Goal: Task Accomplishment & Management: Manage account settings

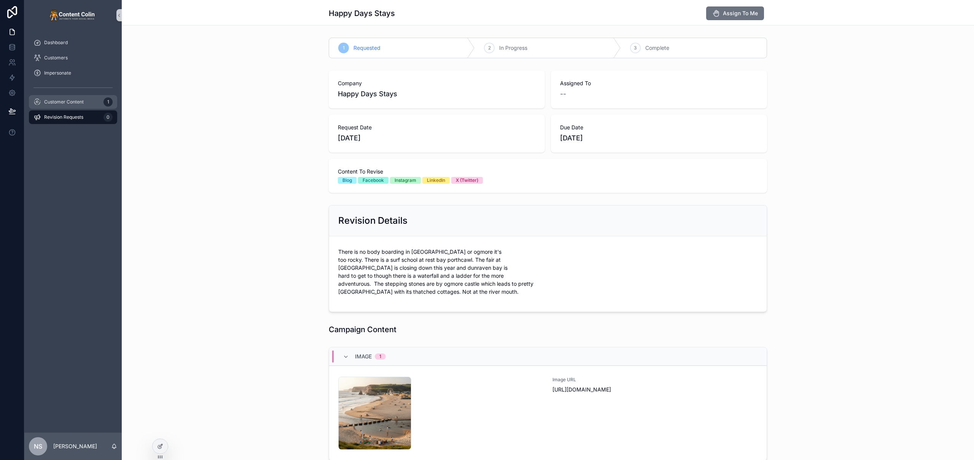
click at [77, 102] on span "Customer Content" at bounding box center [64, 102] width 40 height 6
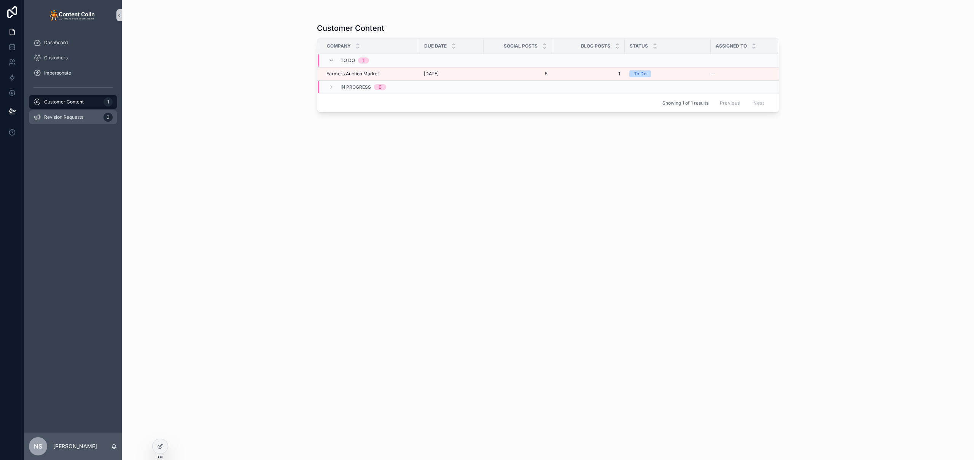
click at [70, 116] on span "Revision Requests" at bounding box center [63, 117] width 39 height 6
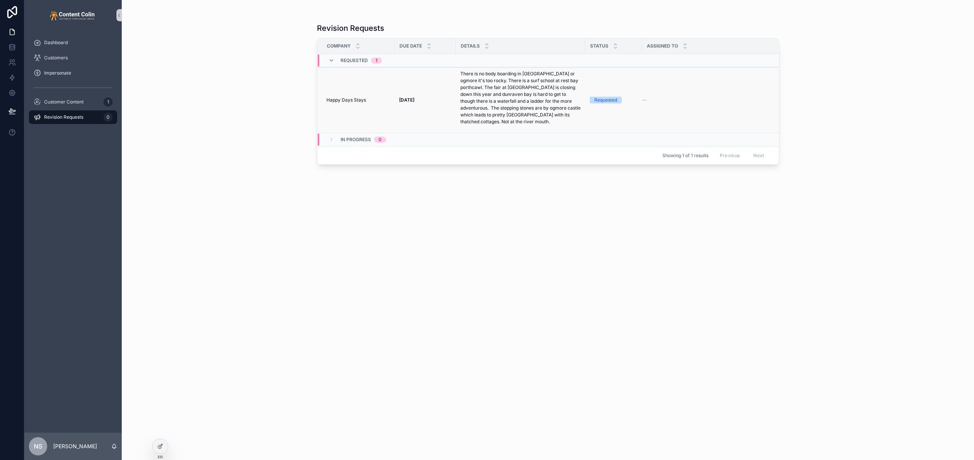
click at [532, 112] on p "There is no body boarding in [GEOGRAPHIC_DATA] or ogmore it's too rocky. There …" at bounding box center [521, 97] width 120 height 55
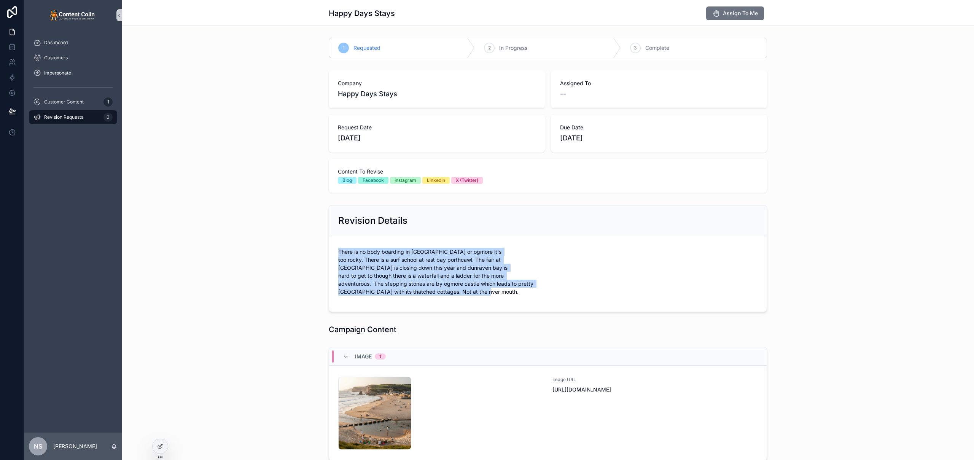
drag, startPoint x: 542, startPoint y: 285, endPoint x: 325, endPoint y: 255, distance: 219.4
click at [325, 255] on div "Revision Details There is no body boarding in [GEOGRAPHIC_DATA] or ogmore it's …" at bounding box center [548, 258] width 853 height 113
copy p "There is no body boarding in [GEOGRAPHIC_DATA] or ogmore it's too rocky. There …"
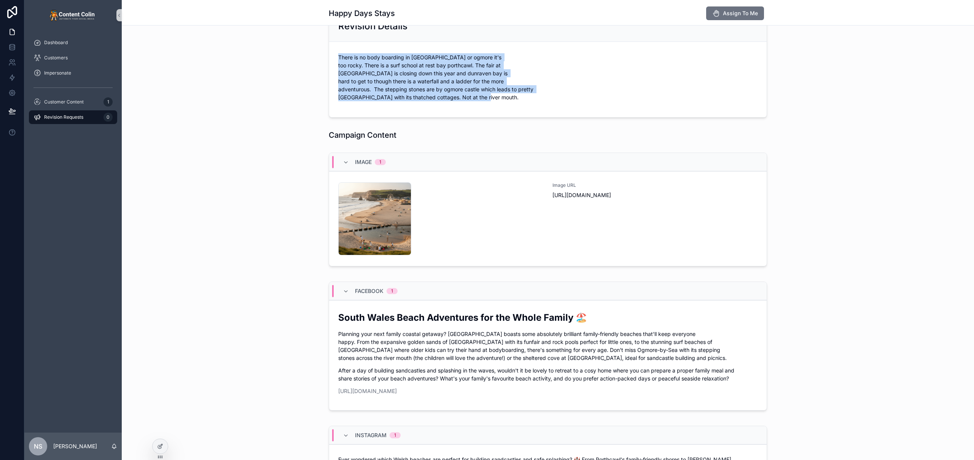
scroll to position [234, 0]
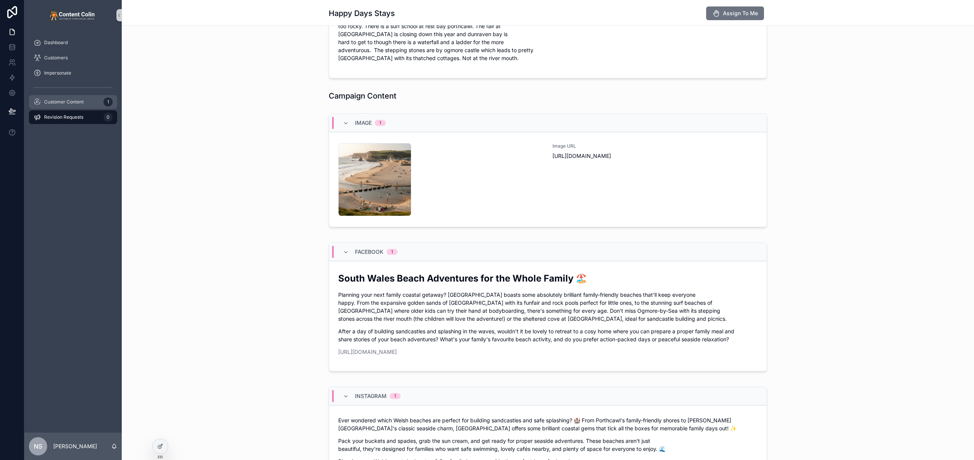
click at [66, 97] on div "Customer Content 1" at bounding box center [72, 102] width 79 height 12
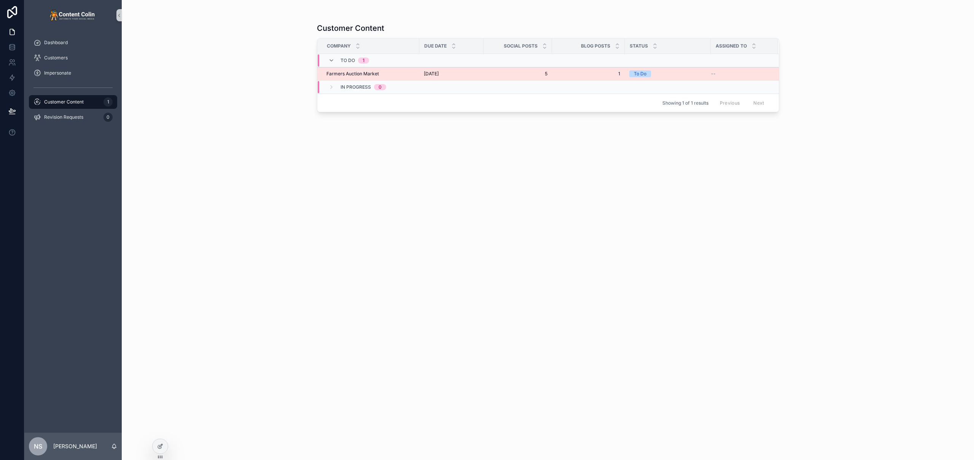
click at [439, 76] on span "[DATE]" at bounding box center [431, 74] width 15 height 6
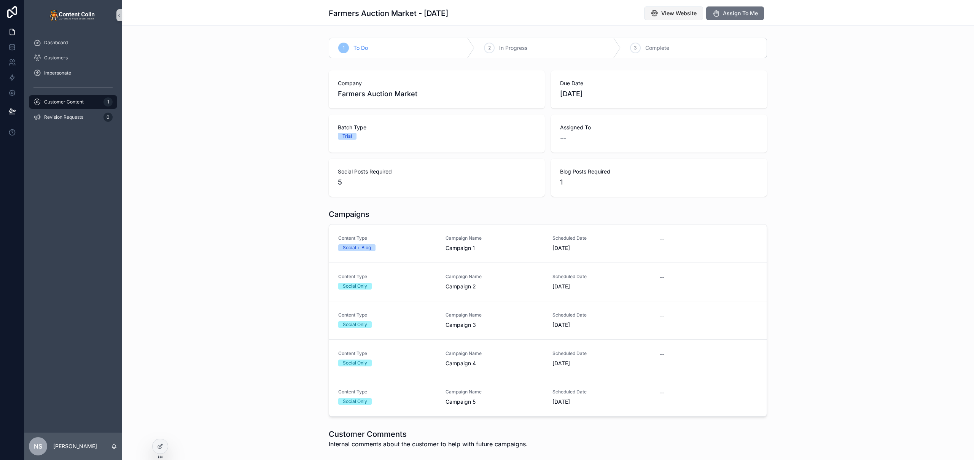
click at [684, 14] on span "View Website" at bounding box center [679, 14] width 35 height 8
click at [61, 115] on span "Revision Requests" at bounding box center [63, 117] width 39 height 6
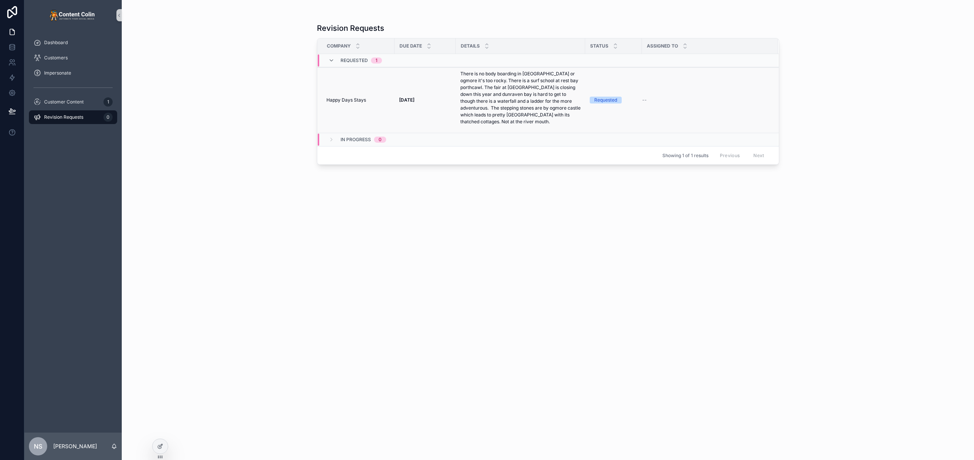
click at [512, 92] on p "There is no body boarding in [GEOGRAPHIC_DATA] or ogmore it's too rocky. There …" at bounding box center [521, 97] width 120 height 55
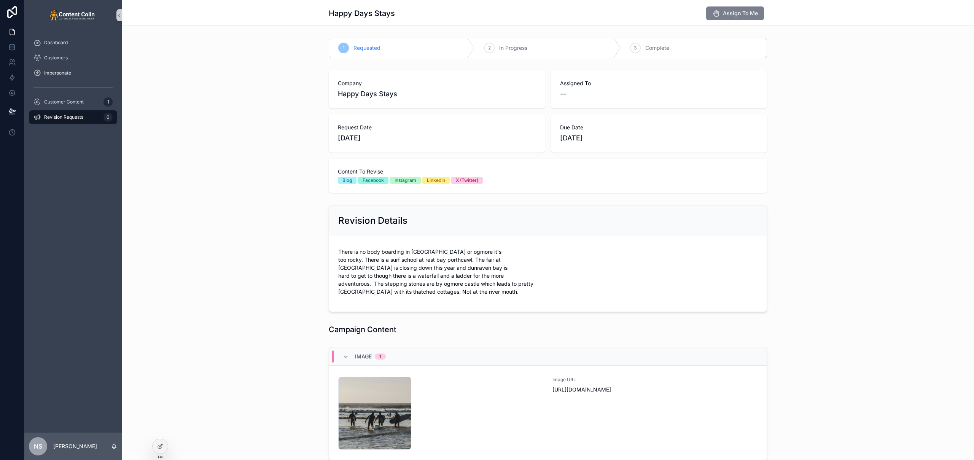
click at [749, 12] on span "Assign To Me" at bounding box center [740, 14] width 35 height 8
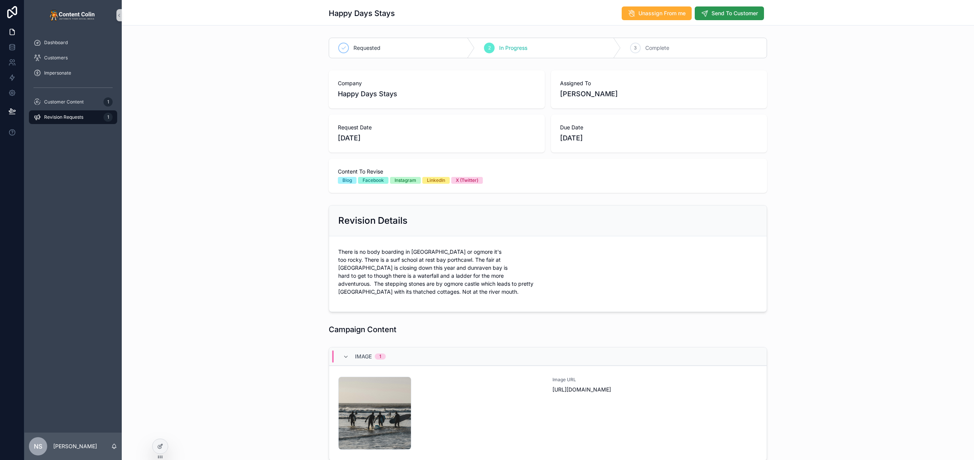
click at [737, 16] on span "Send To Customer" at bounding box center [735, 14] width 46 height 8
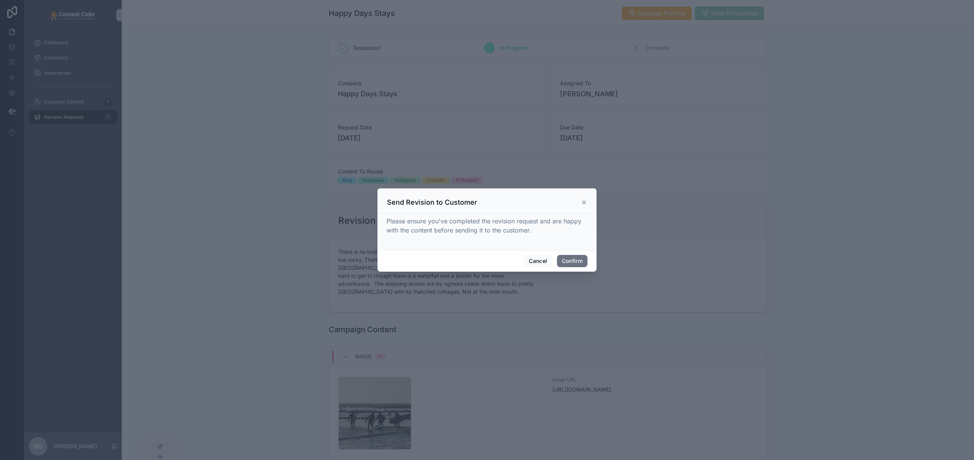
click at [575, 251] on div "Cancel Confirm" at bounding box center [487, 261] width 219 height 22
click at [573, 263] on button "Confirm" at bounding box center [572, 261] width 30 height 12
